Goal: Find contact information: Find contact information

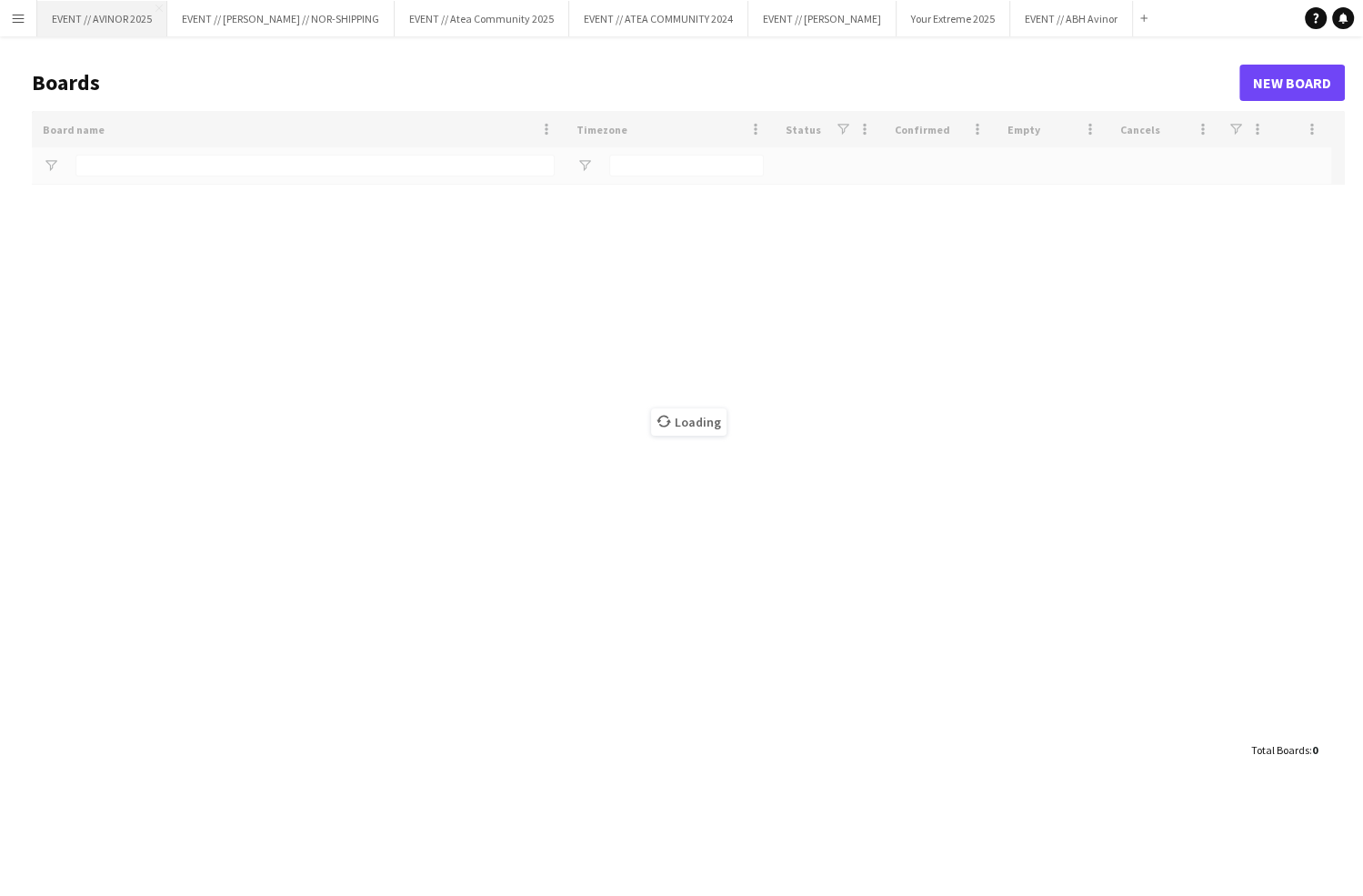
type input "******"
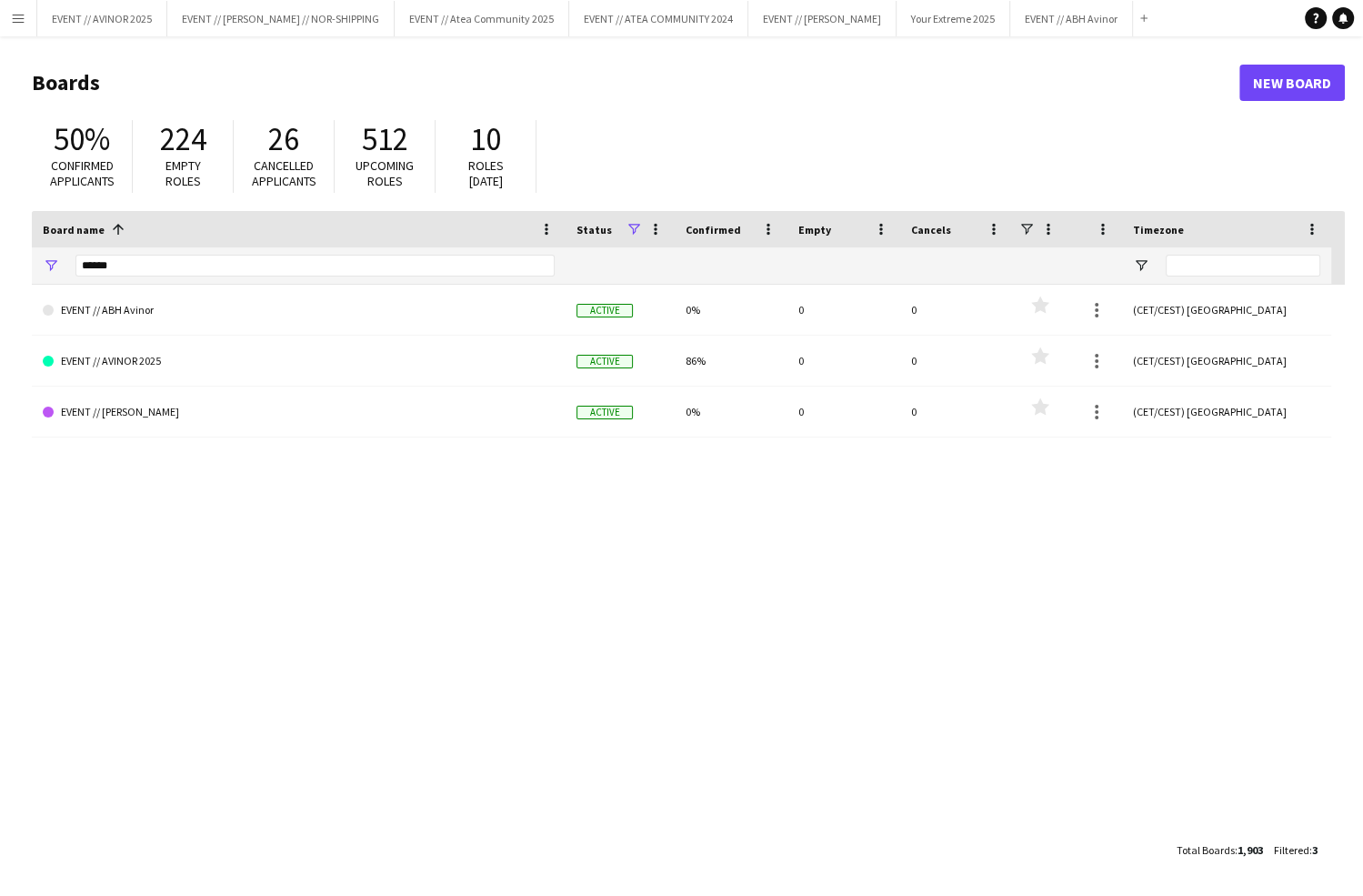
click at [31, 20] on button "Menu" at bounding box center [18, 18] width 36 height 36
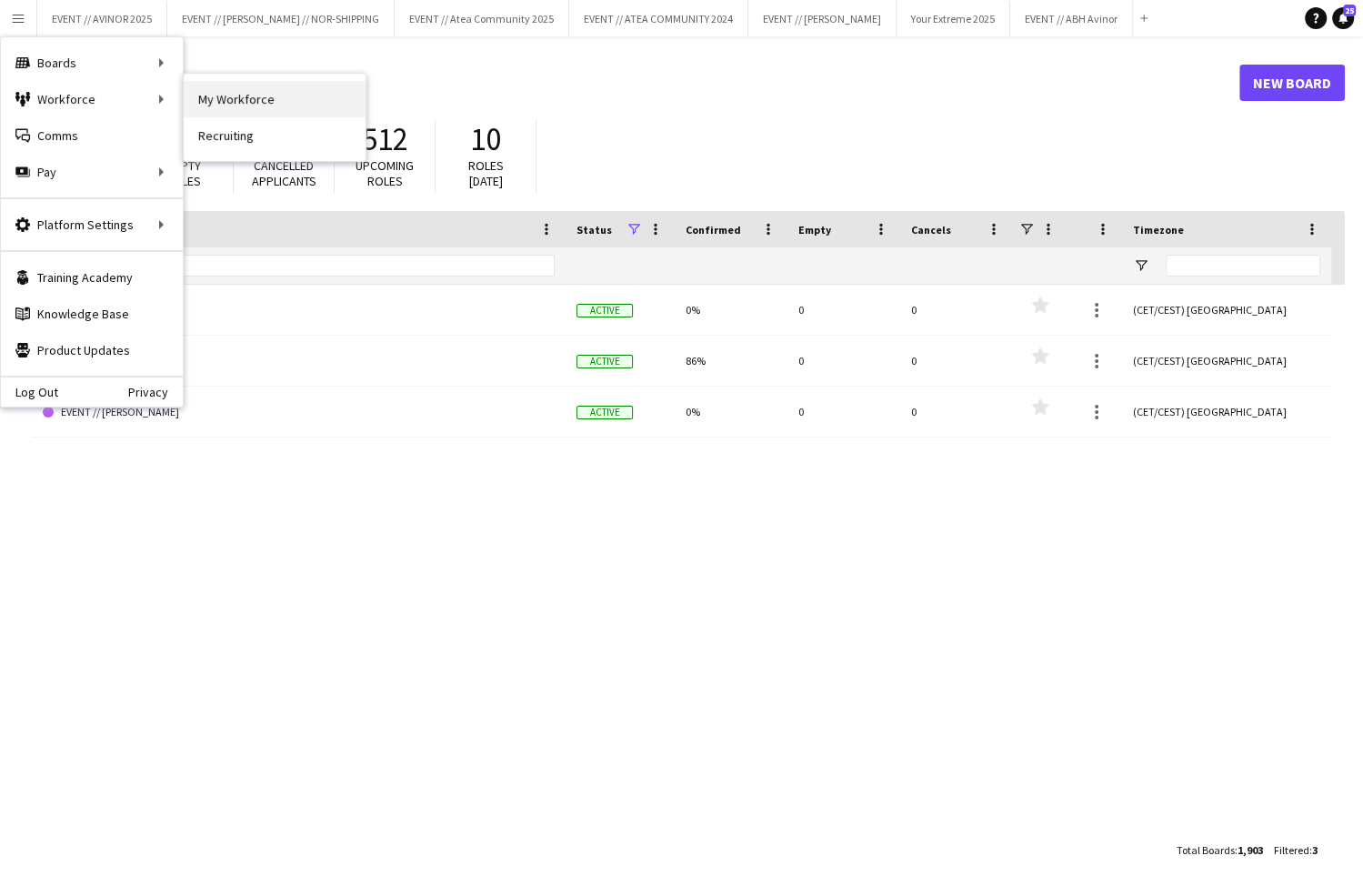
click at [208, 103] on link "My Workforce" at bounding box center [274, 99] width 182 height 36
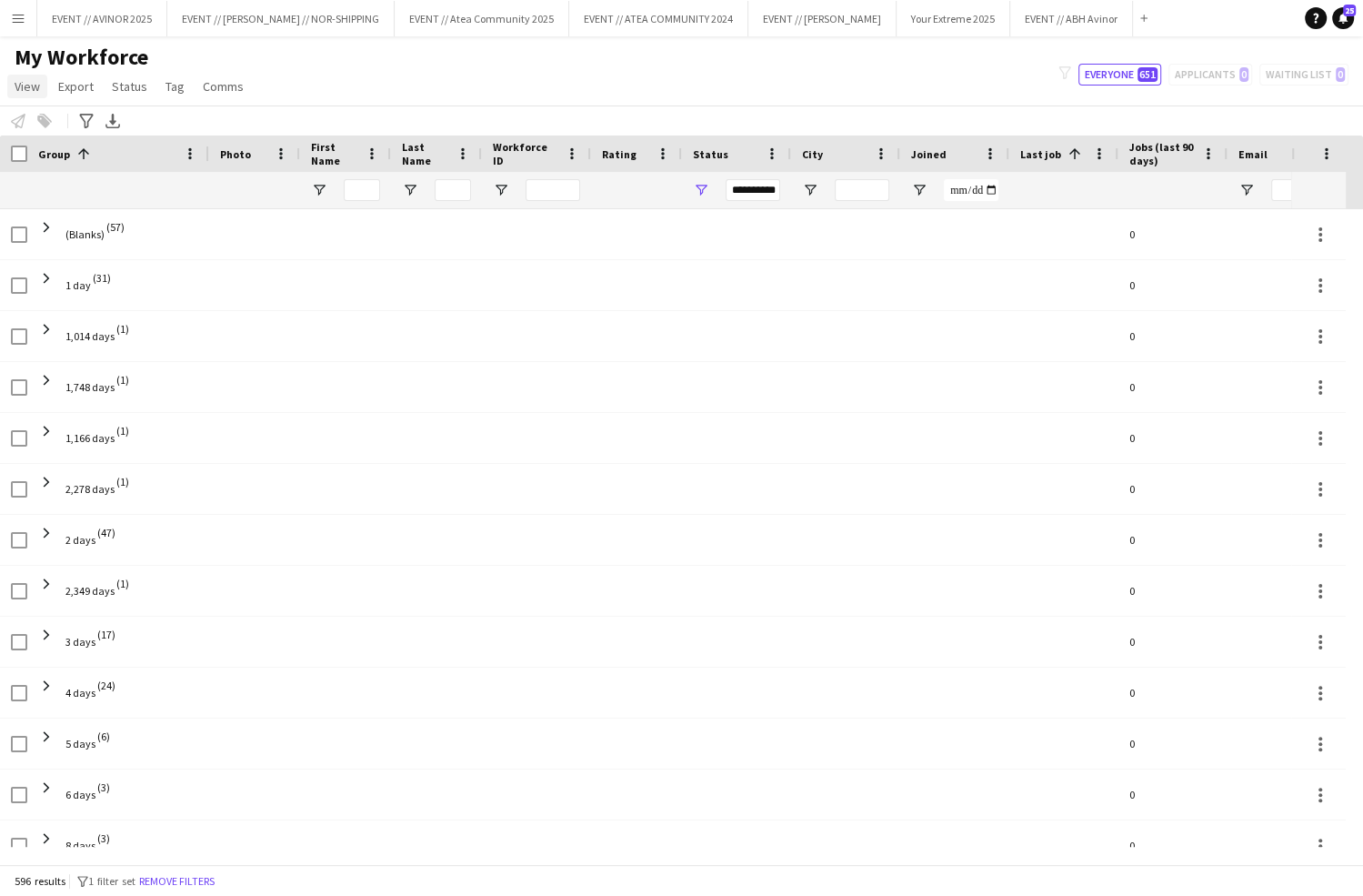
click at [36, 91] on span "View" at bounding box center [27, 87] width 26 height 16
click at [734, 119] on div "Notify workforce Add to tag Select at least one crew to tag him or her. Advance…" at bounding box center [682, 120] width 1363 height 30
click at [40, 91] on link "View" at bounding box center [27, 87] width 40 height 24
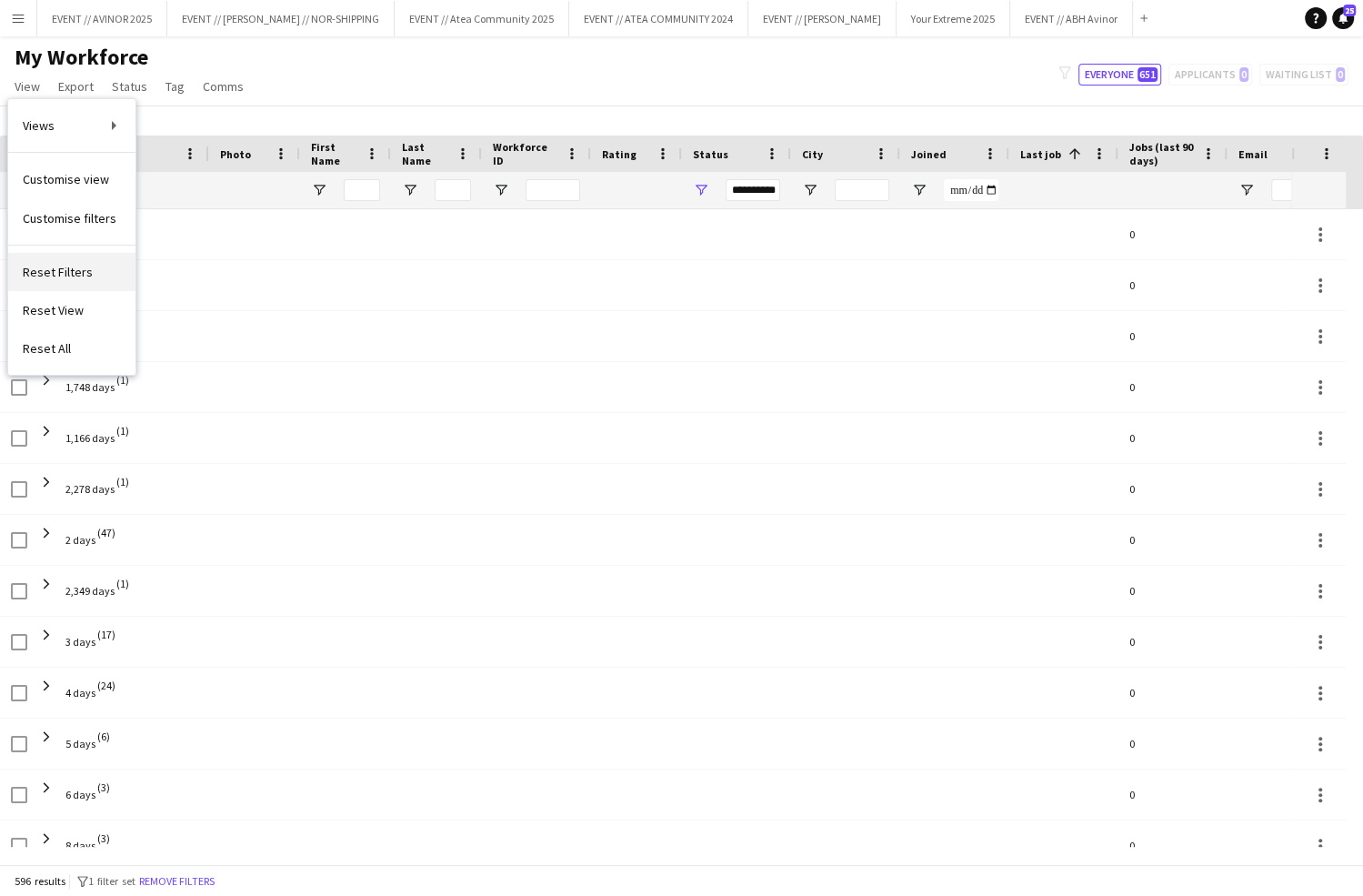
click at [88, 274] on link "Reset Filters" at bounding box center [72, 272] width 128 height 38
type input "**********"
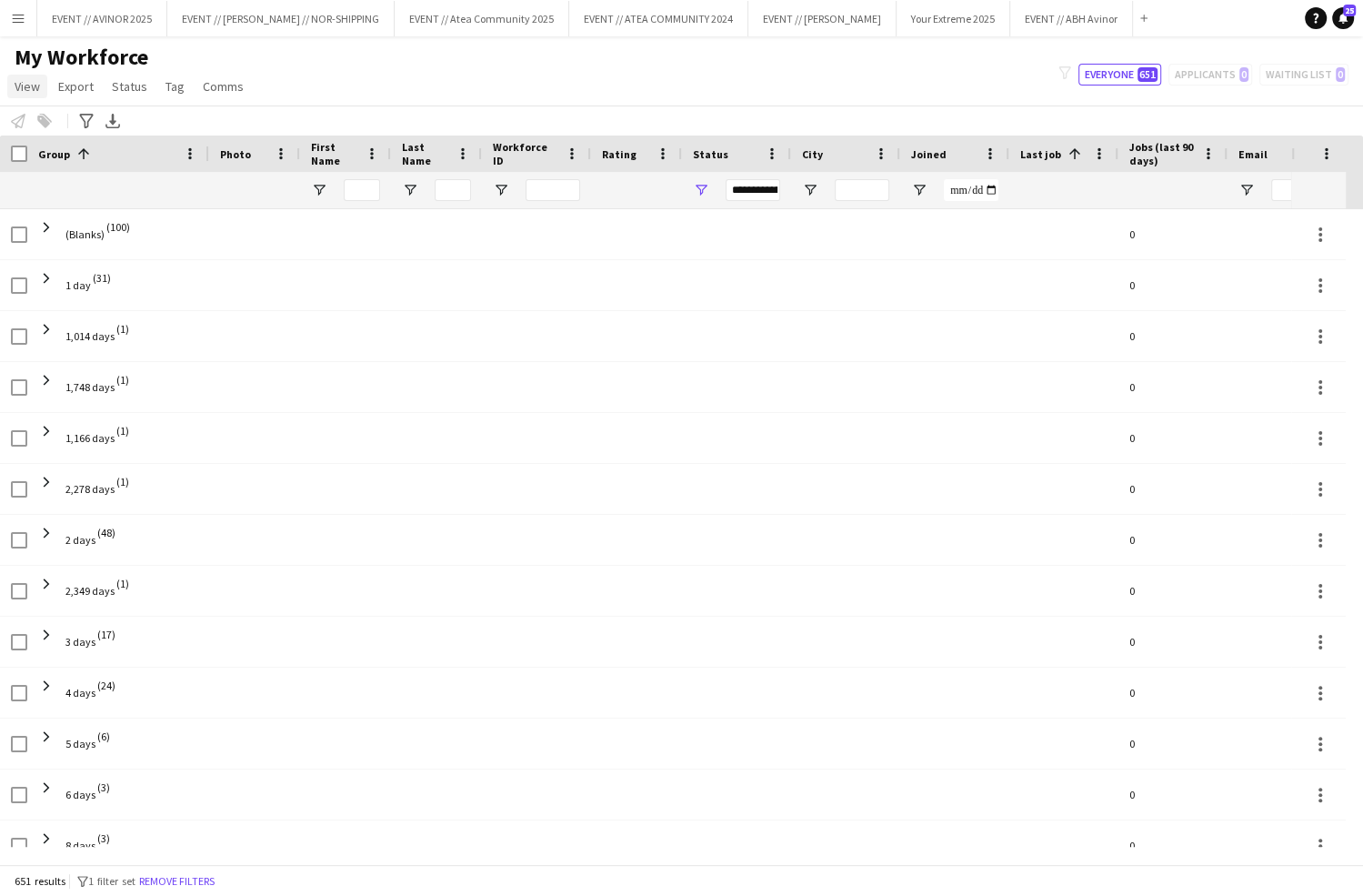
click at [30, 91] on span "View" at bounding box center [27, 87] width 26 height 16
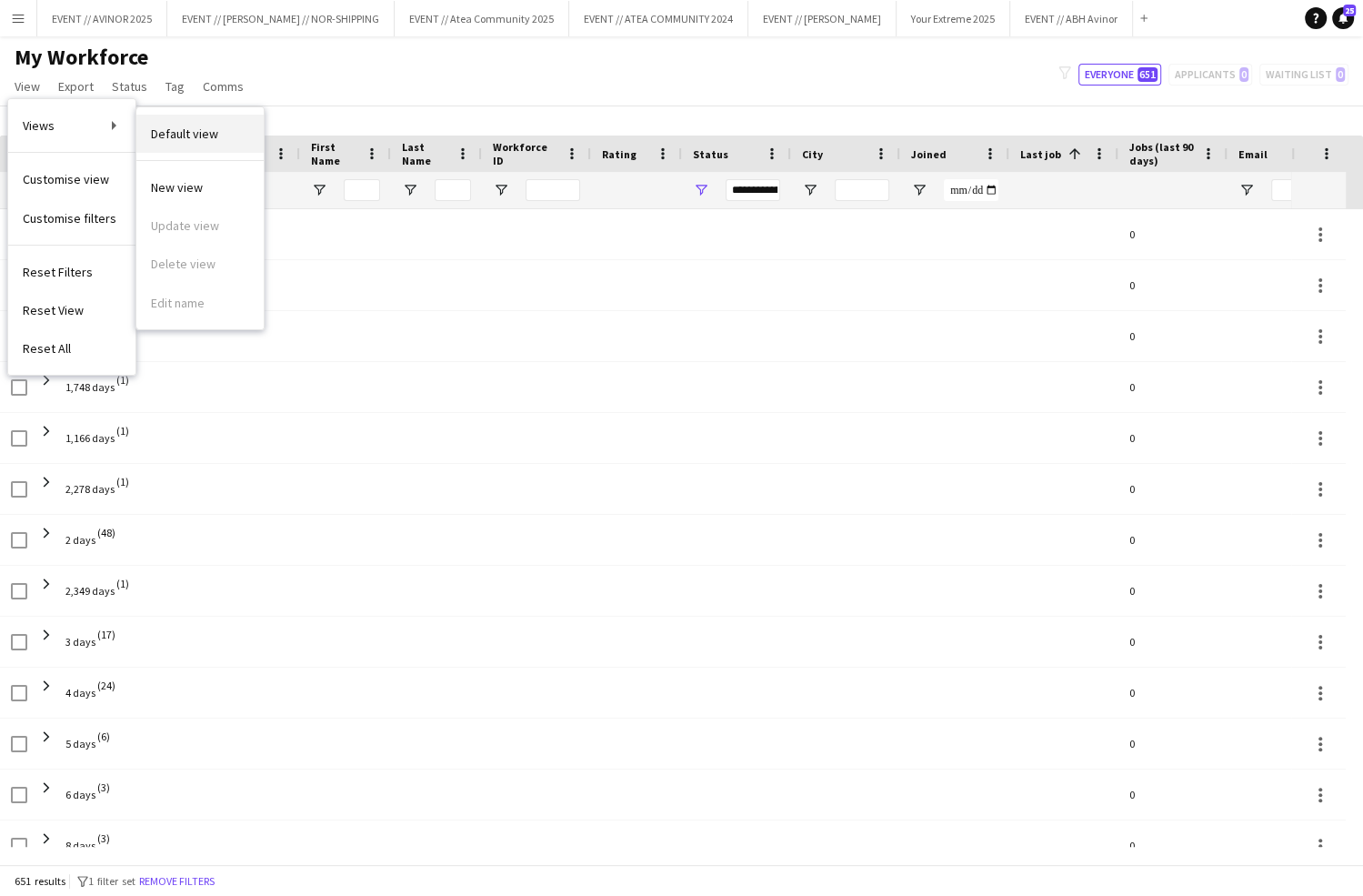
click at [199, 143] on link "Default view" at bounding box center [200, 134] width 128 height 38
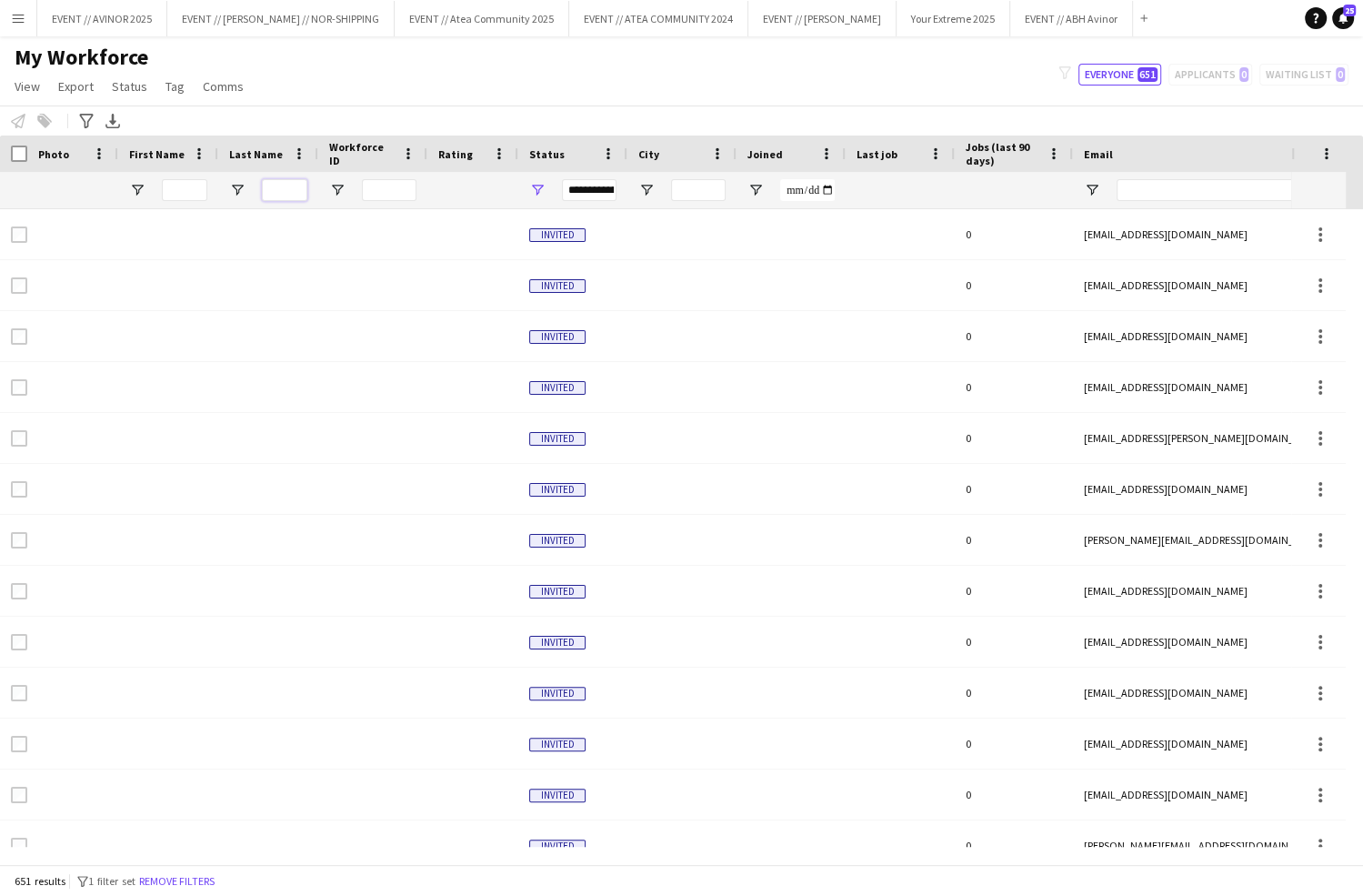
drag, startPoint x: 290, startPoint y: 190, endPoint x: 317, endPoint y: 188, distance: 27.1
click at [290, 190] on input "Last Name Filter Input" at bounding box center [285, 190] width 46 height 22
click at [173, 189] on input "First Name Filter Input" at bounding box center [184, 190] width 46 height 22
type input "*****"
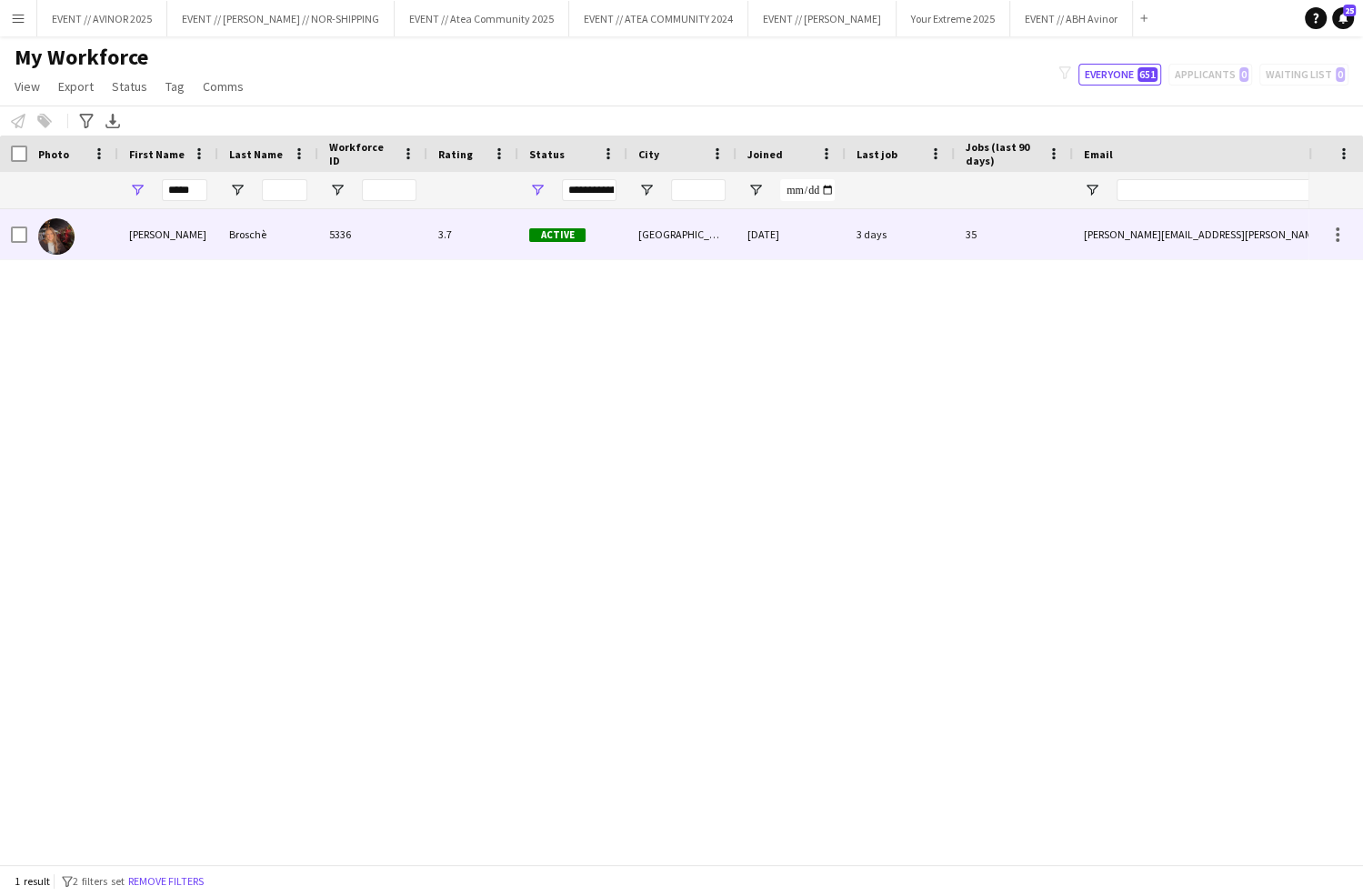
click at [162, 226] on div "[PERSON_NAME]" at bounding box center [169, 234] width 100 height 50
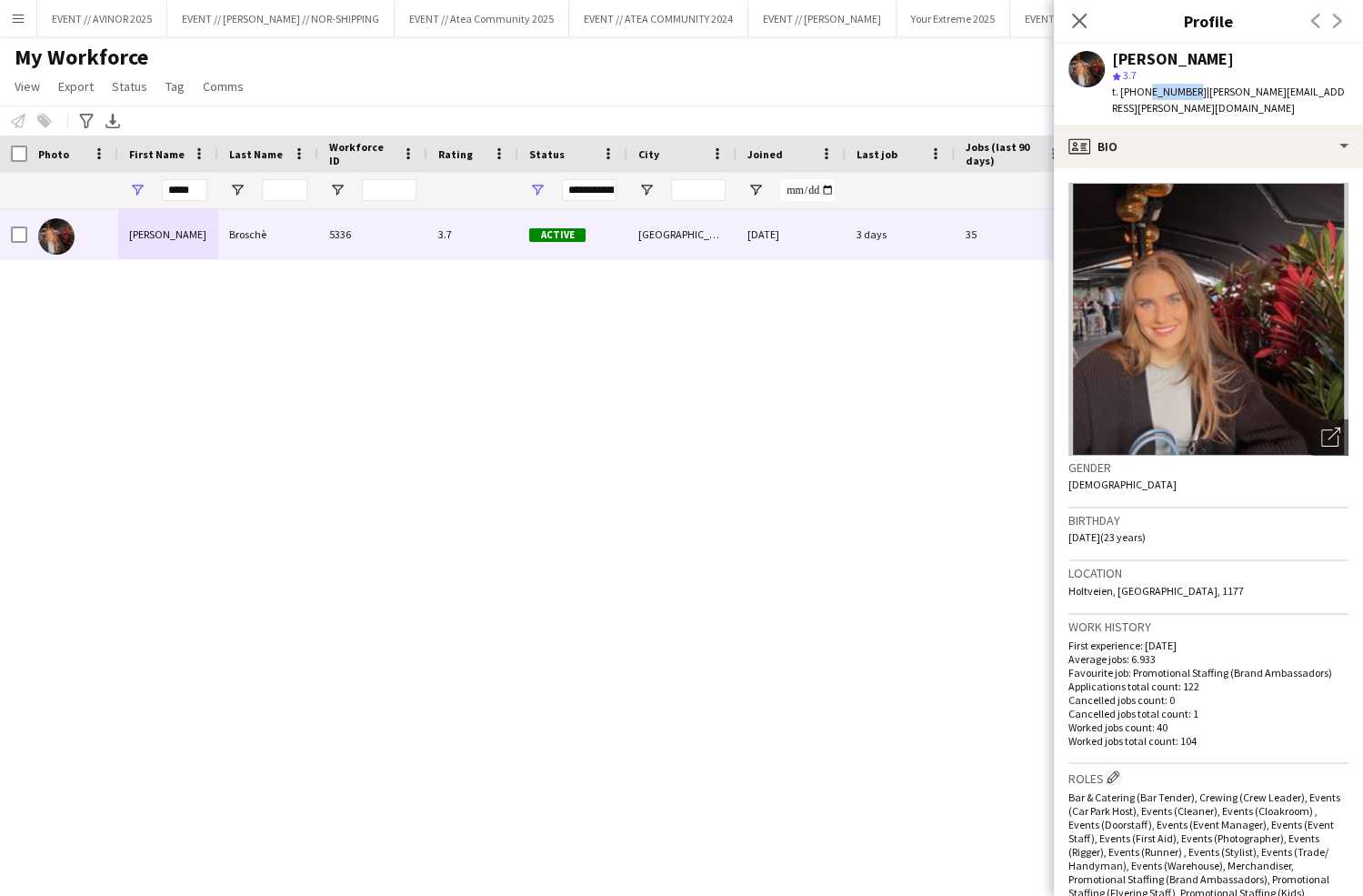
drag, startPoint x: 1181, startPoint y: 94, endPoint x: 1139, endPoint y: 95, distance: 42.0
click at [1139, 95] on div "t. [PHONE_NUMBER] | [PERSON_NAME][EMAIL_ADDRESS][PERSON_NAME][DOMAIN_NAME]" at bounding box center [1230, 100] width 236 height 33
copy span "46629606"
